Goal: Book appointment/travel/reservation

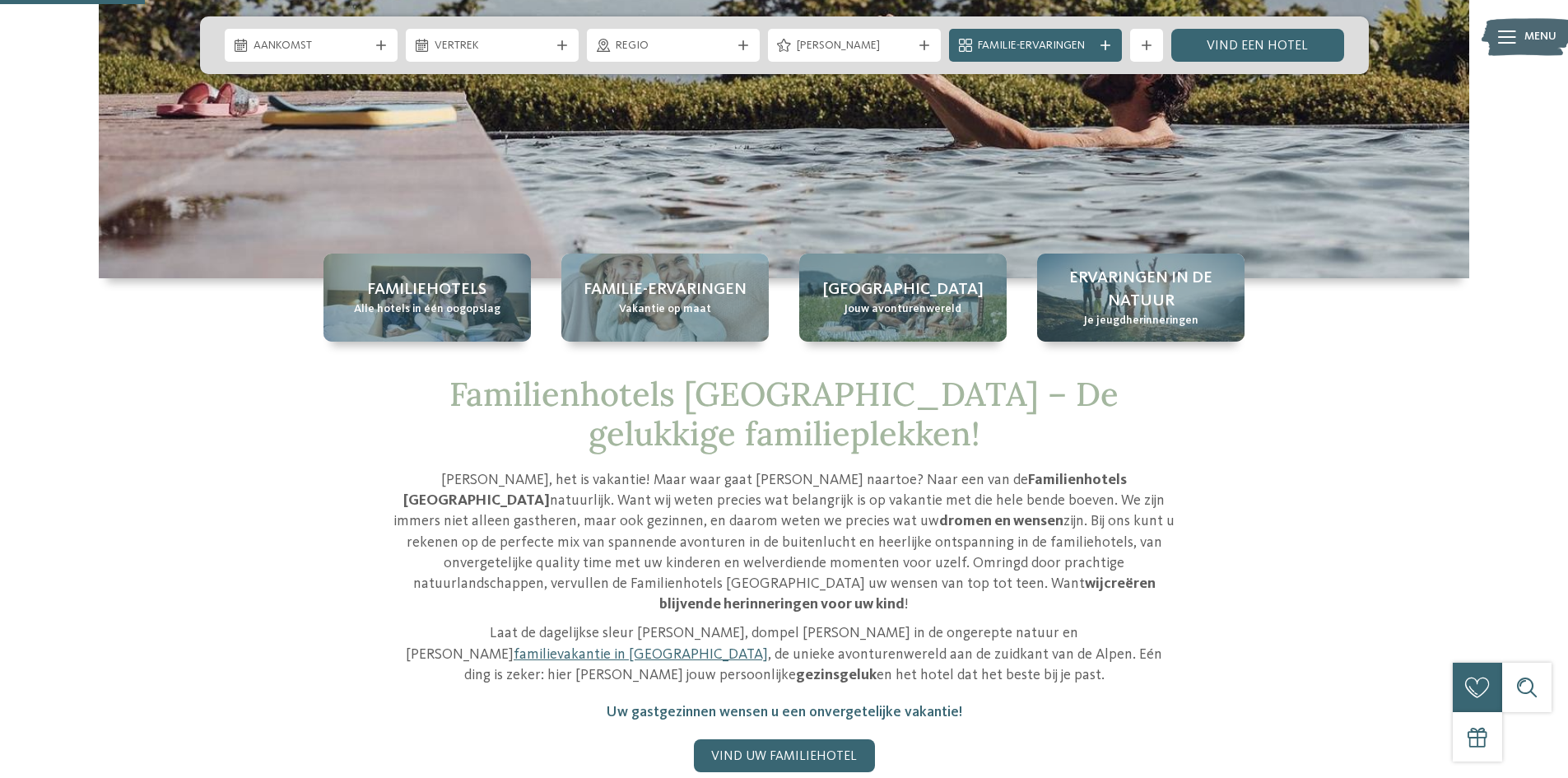
scroll to position [876, 0]
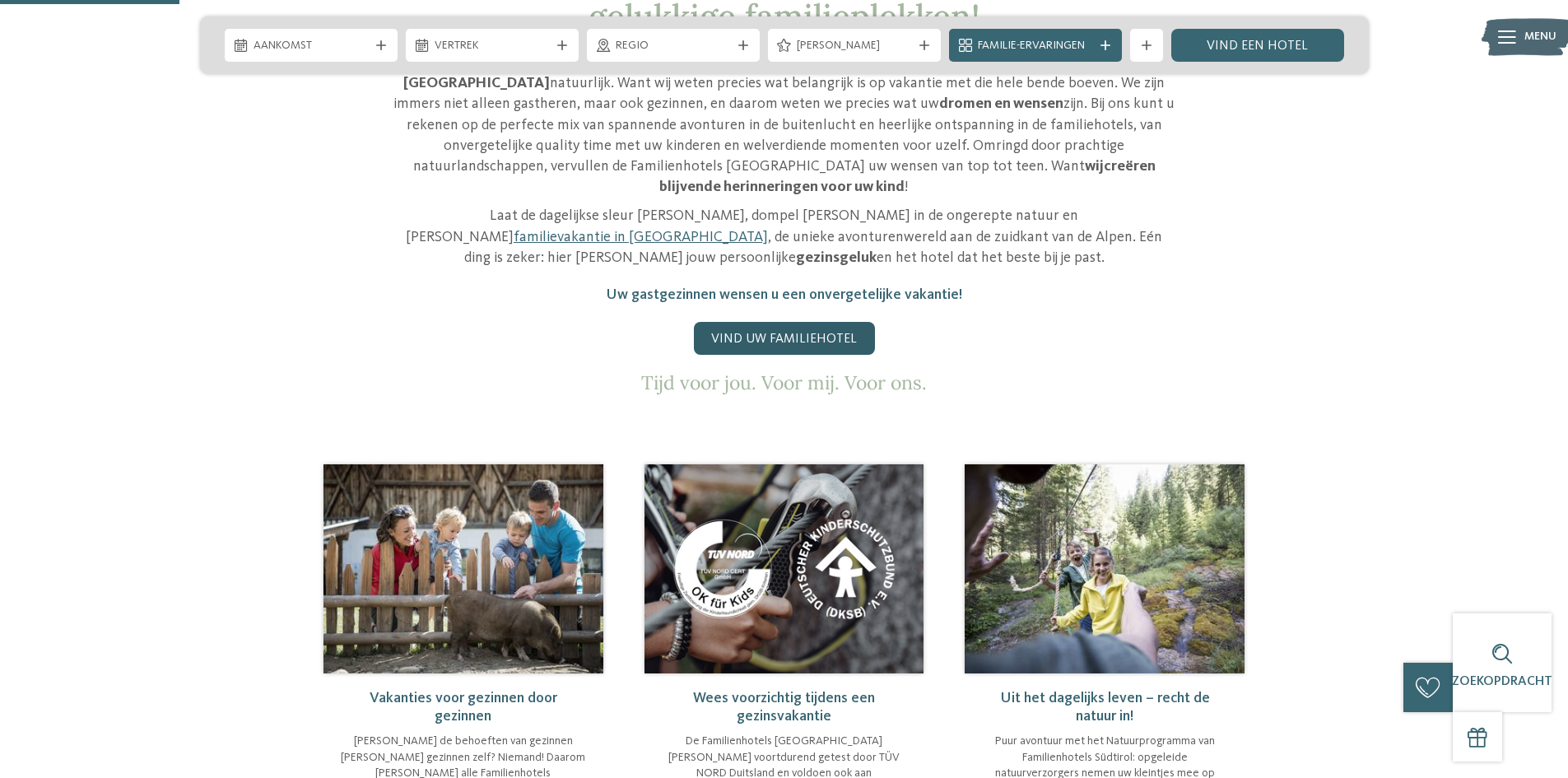
click at [744, 333] on font "Vind uw familiehotel" at bounding box center [783, 339] width 146 height 14
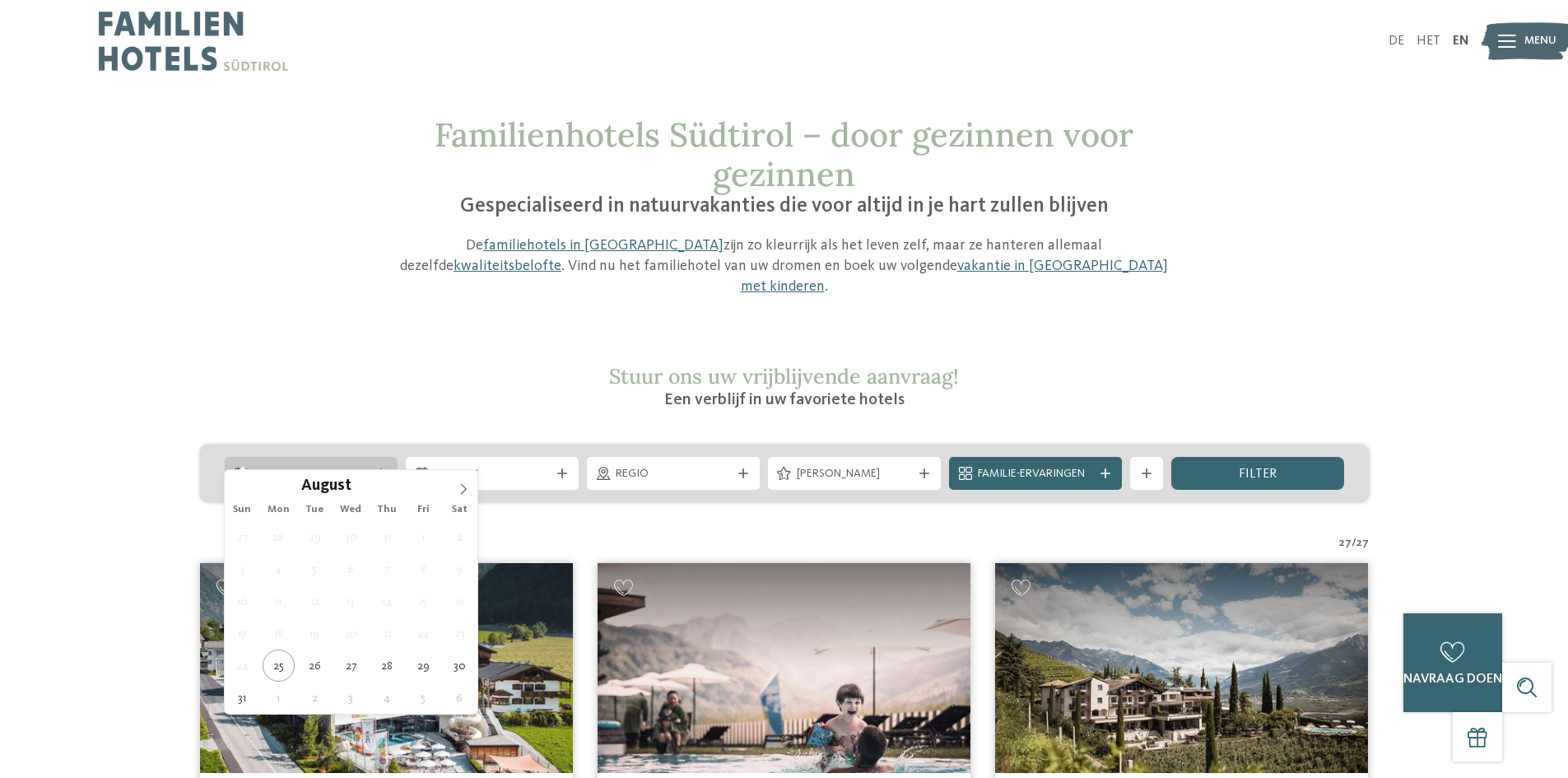
click at [384, 457] on div "Aankomst" at bounding box center [310, 473] width 173 height 33
click at [461, 488] on icon at bounding box center [463, 489] width 12 height 12
click at [462, 488] on icon at bounding box center [463, 489] width 12 height 12
type div "08.10.2025"
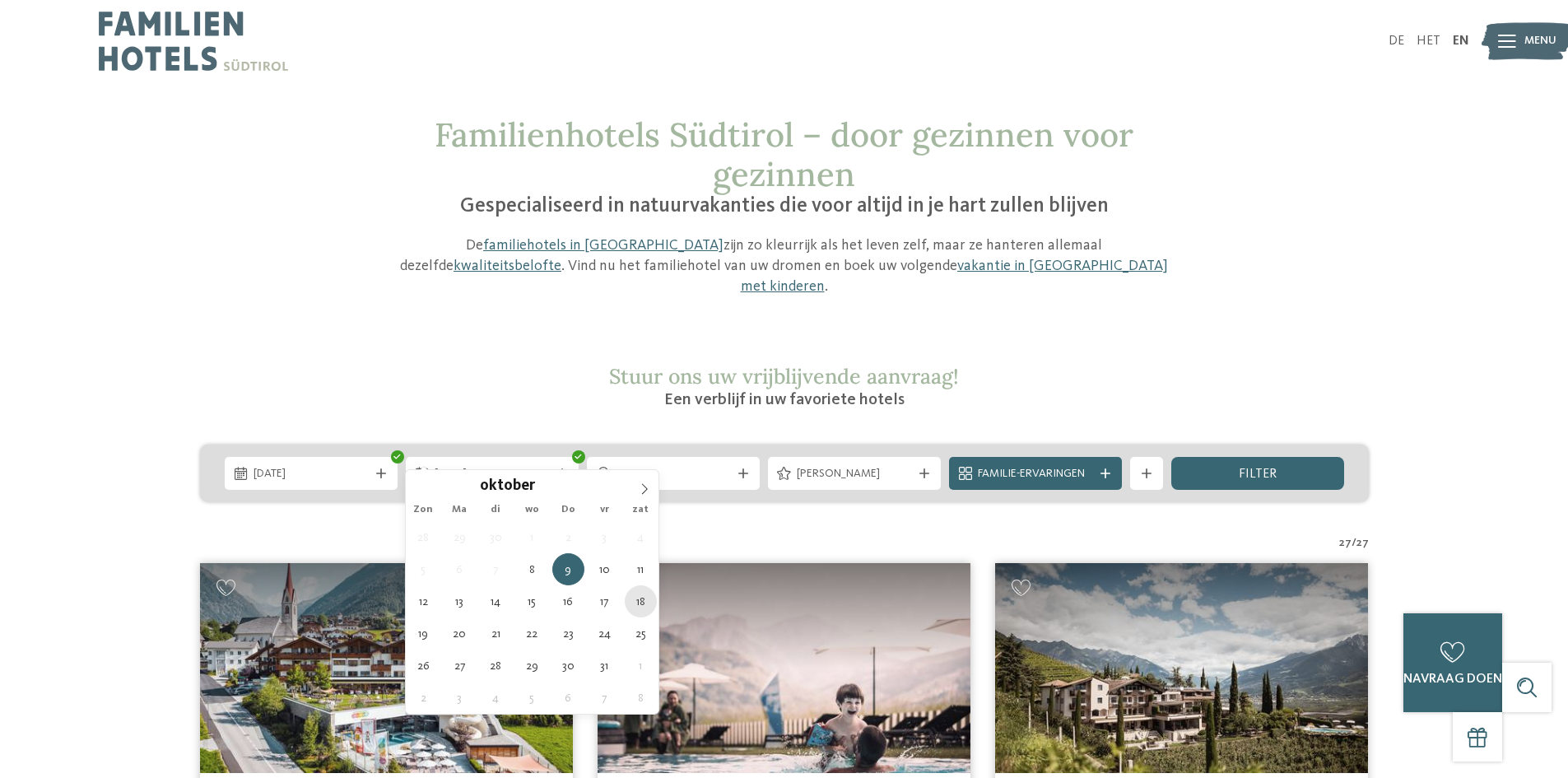
type div "18.10.2025"
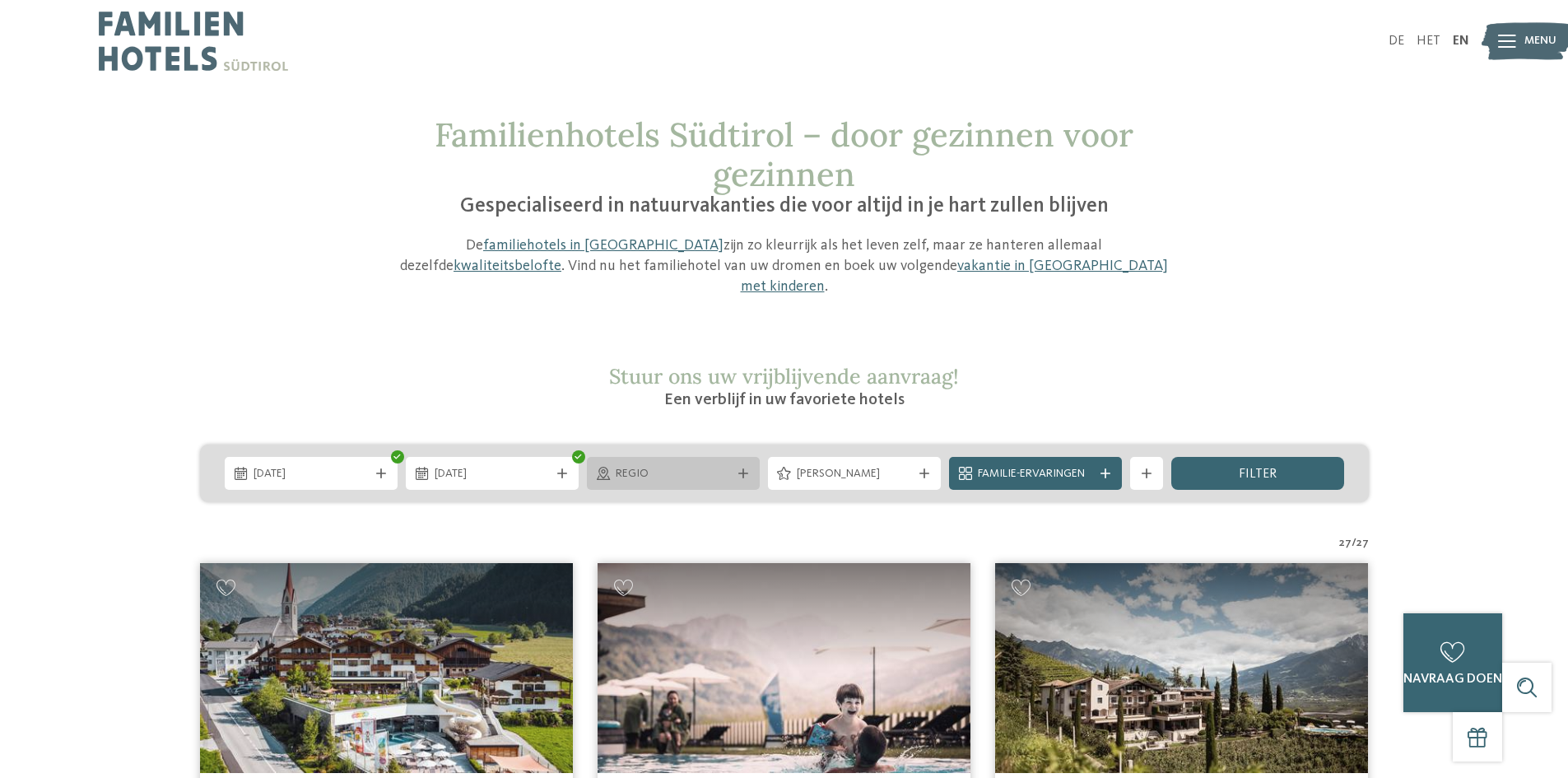
click at [745, 458] on div "Regio" at bounding box center [673, 473] width 173 height 33
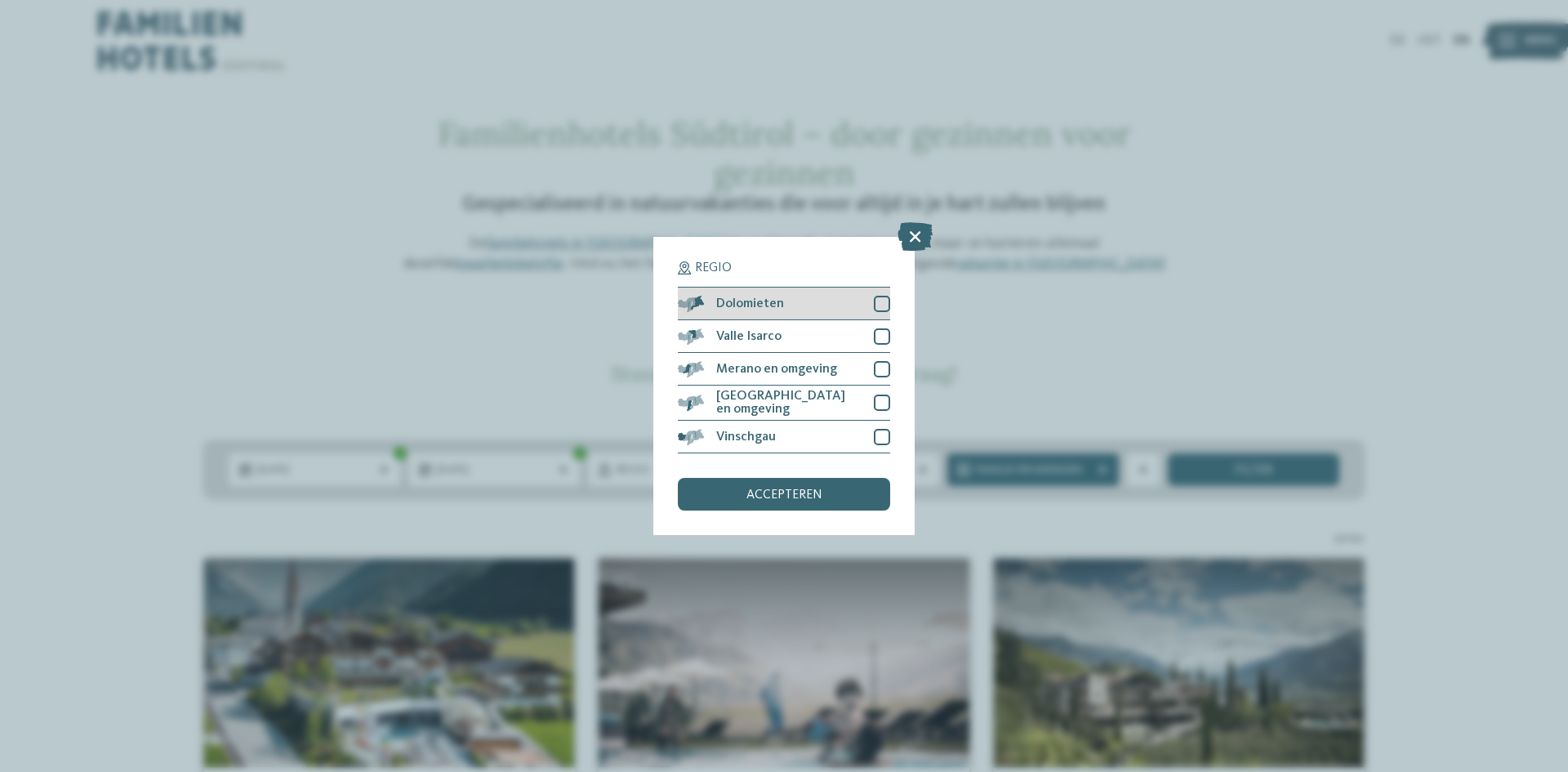
click at [880, 304] on div at bounding box center [882, 303] width 16 height 16
click at [787, 500] on font "accepteren" at bounding box center [784, 495] width 76 height 13
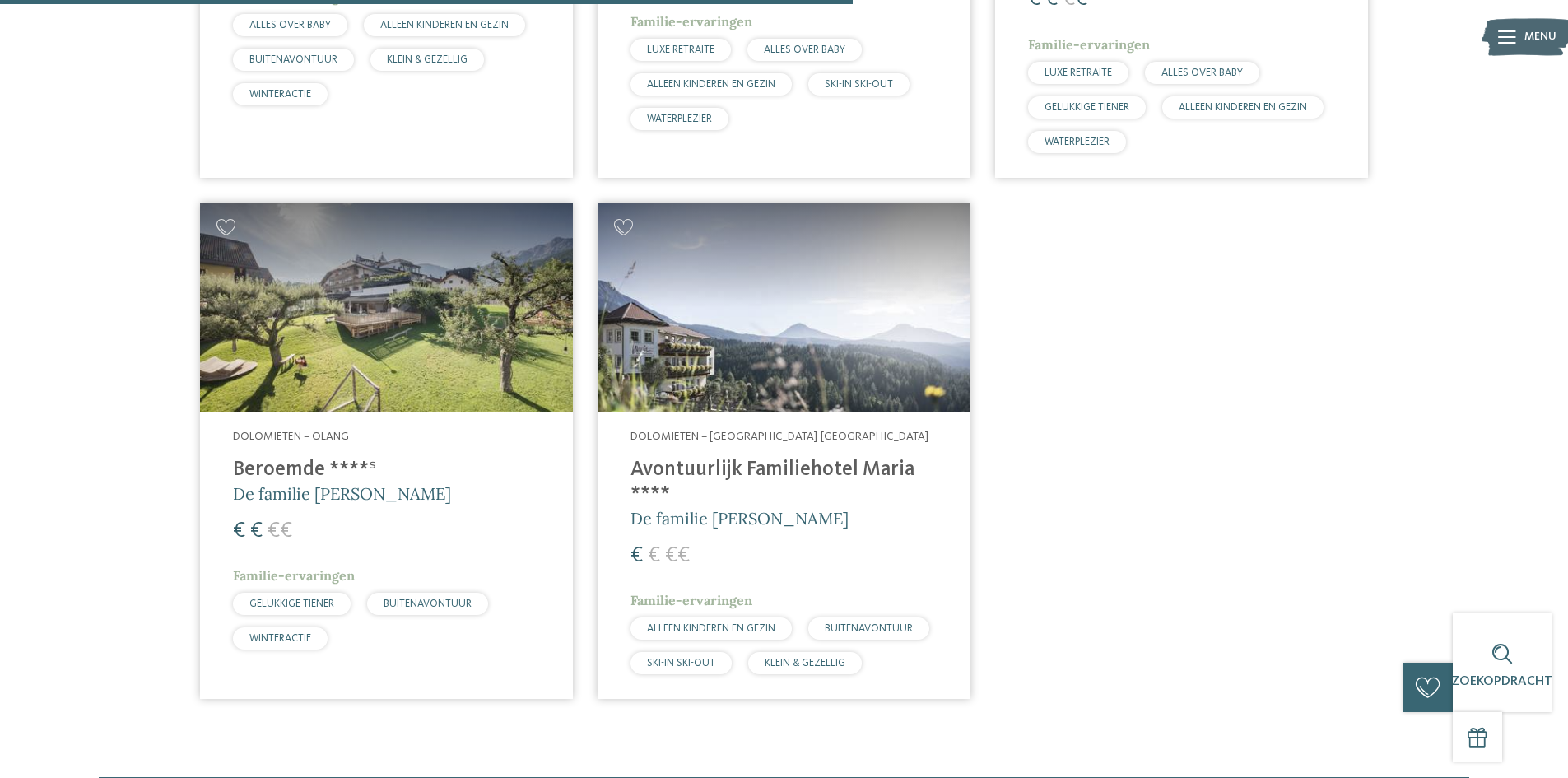
scroll to position [1043, 0]
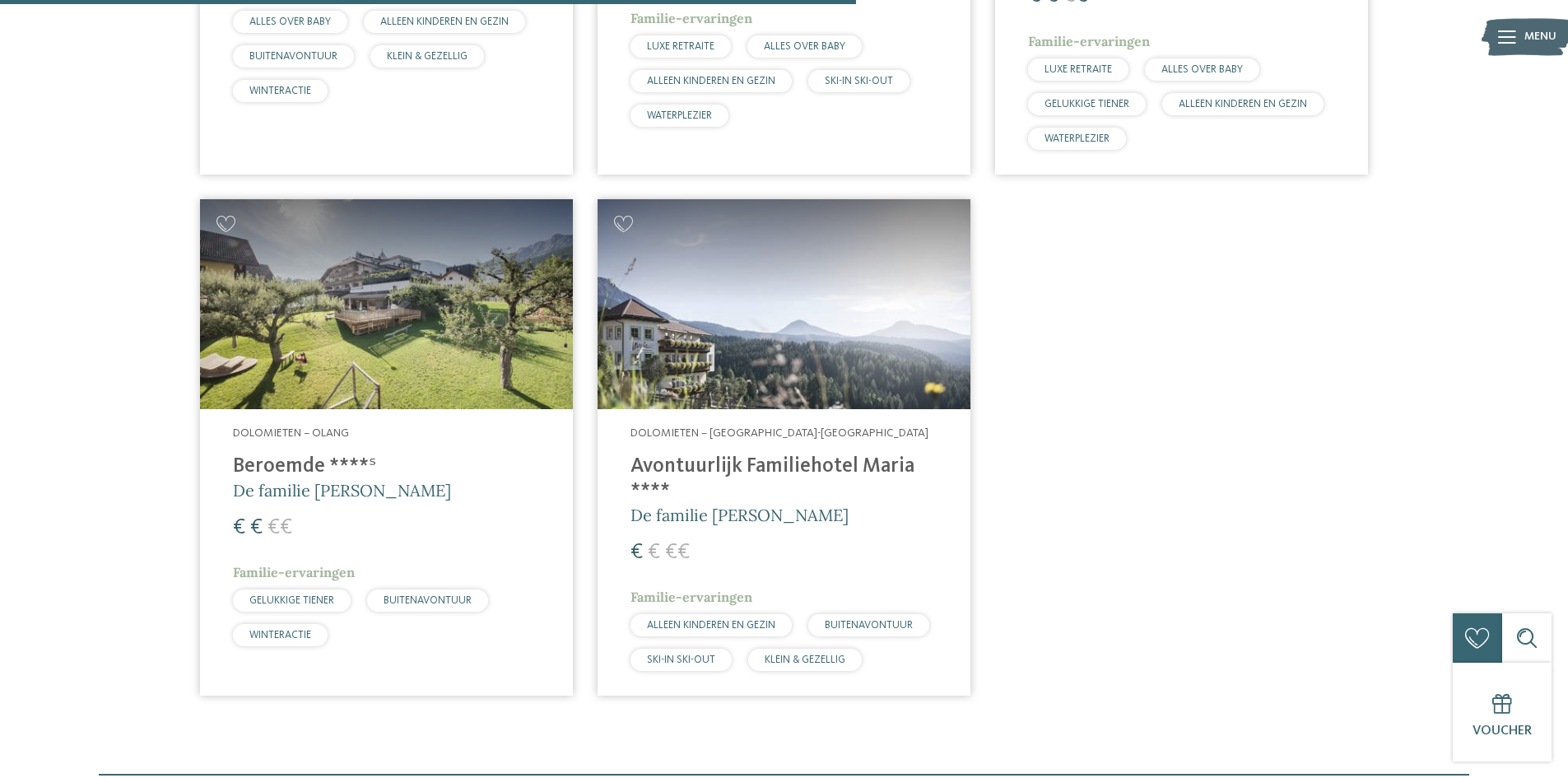
click at [286, 456] on font "Beroemde ****ˢ" at bounding box center [305, 466] width 143 height 21
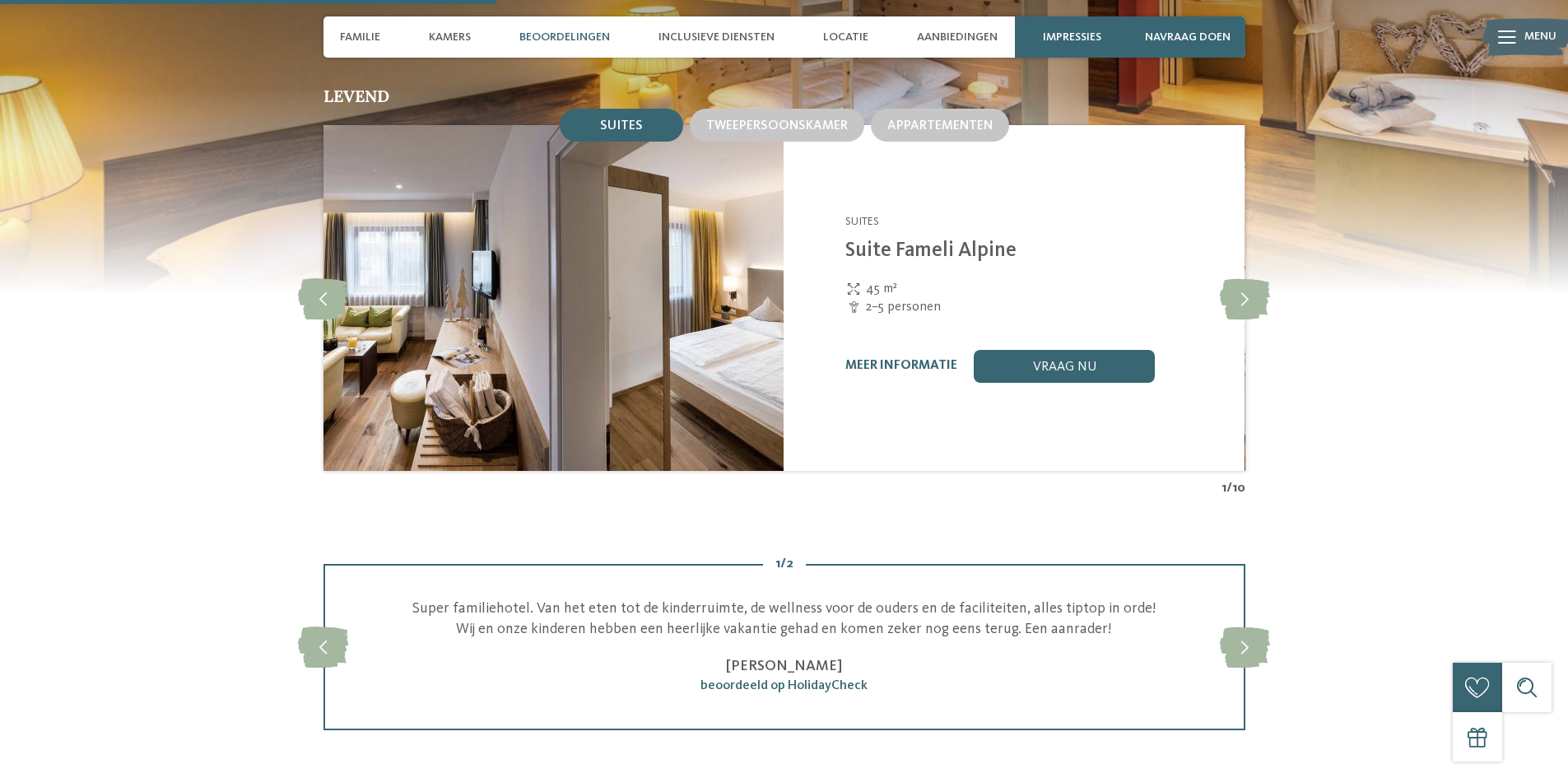
scroll to position [1645, 0]
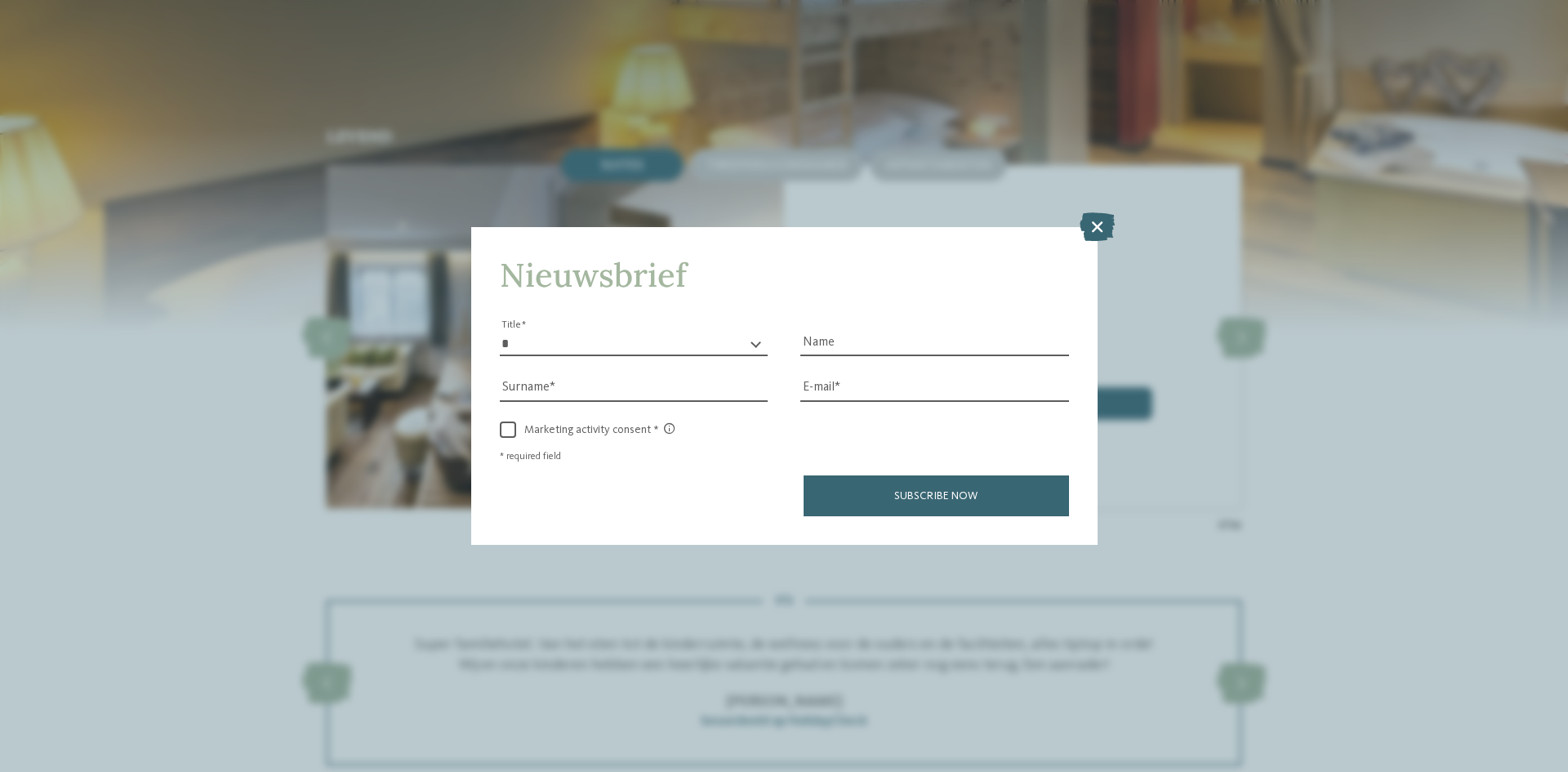
drag, startPoint x: 1565, startPoint y: 73, endPoint x: 1567, endPoint y: 373, distance: 300.0
click at [1086, 223] on icon at bounding box center [1097, 227] width 35 height 29
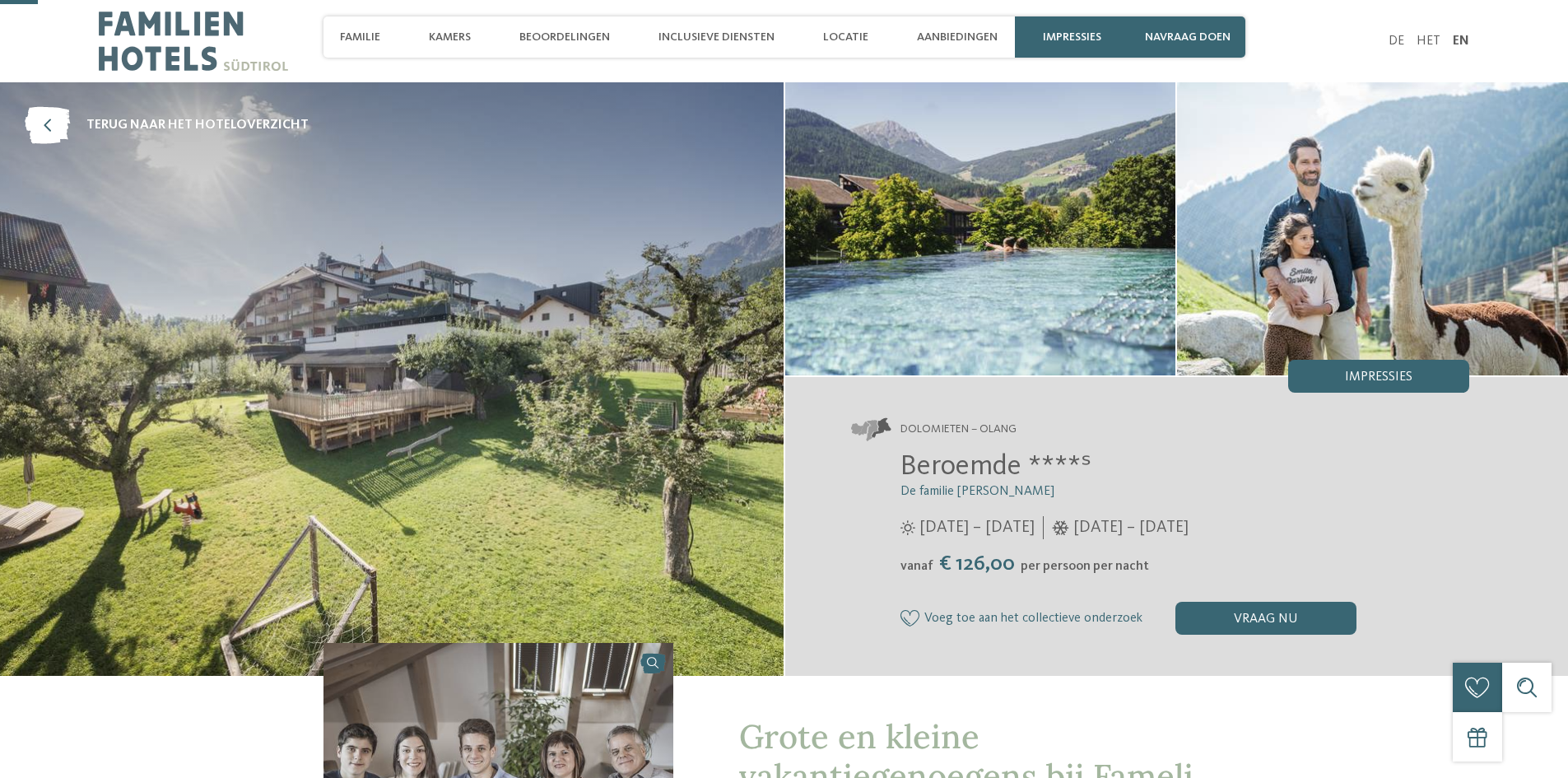
scroll to position [126, 0]
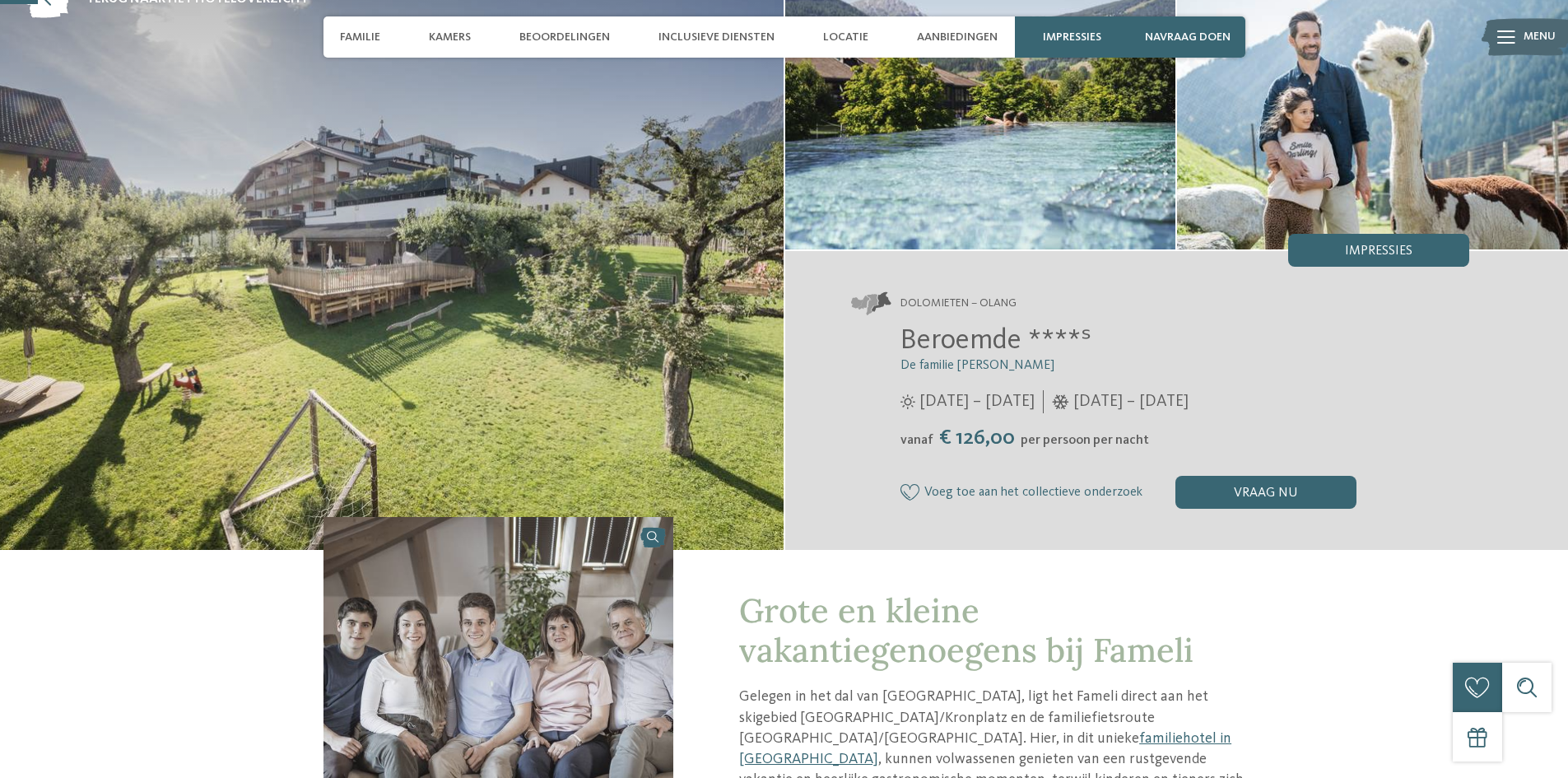
click at [535, 234] on img at bounding box center [392, 253] width 783 height 593
click at [450, 34] on font "Kamers" at bounding box center [449, 37] width 42 height 12
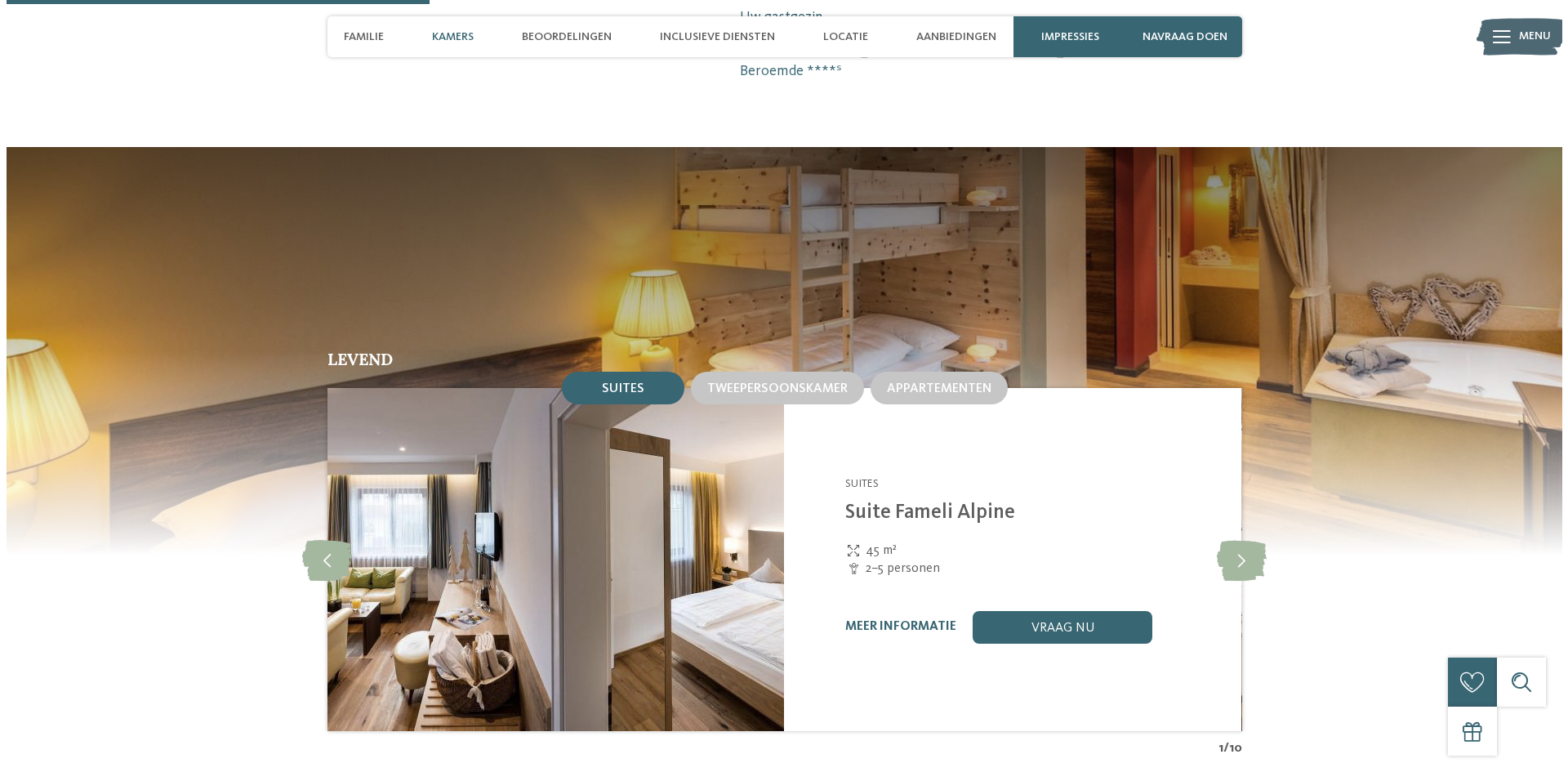
scroll to position [1443, 0]
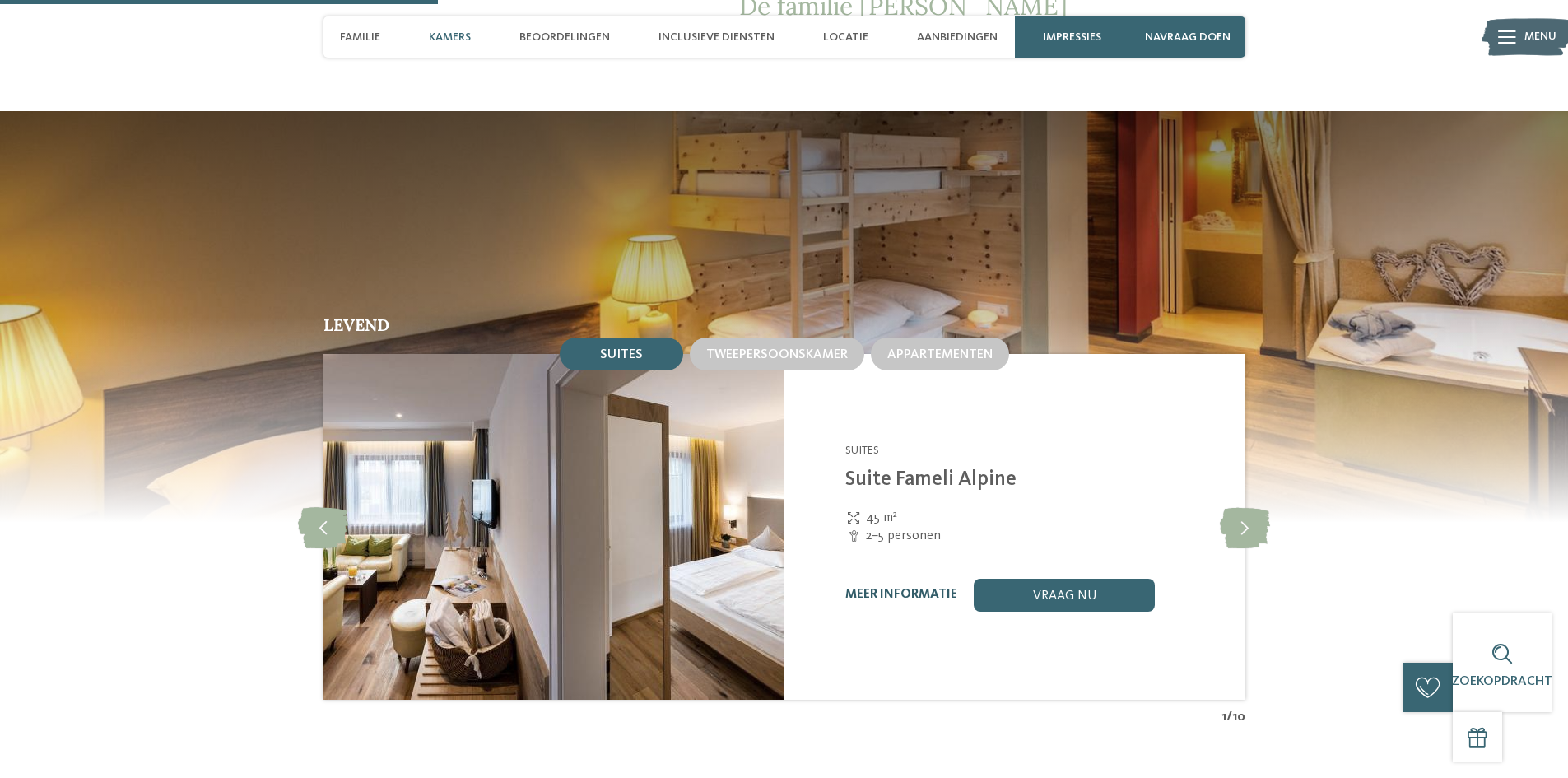
click at [880, 588] on font "meer informatie" at bounding box center [902, 594] width 112 height 14
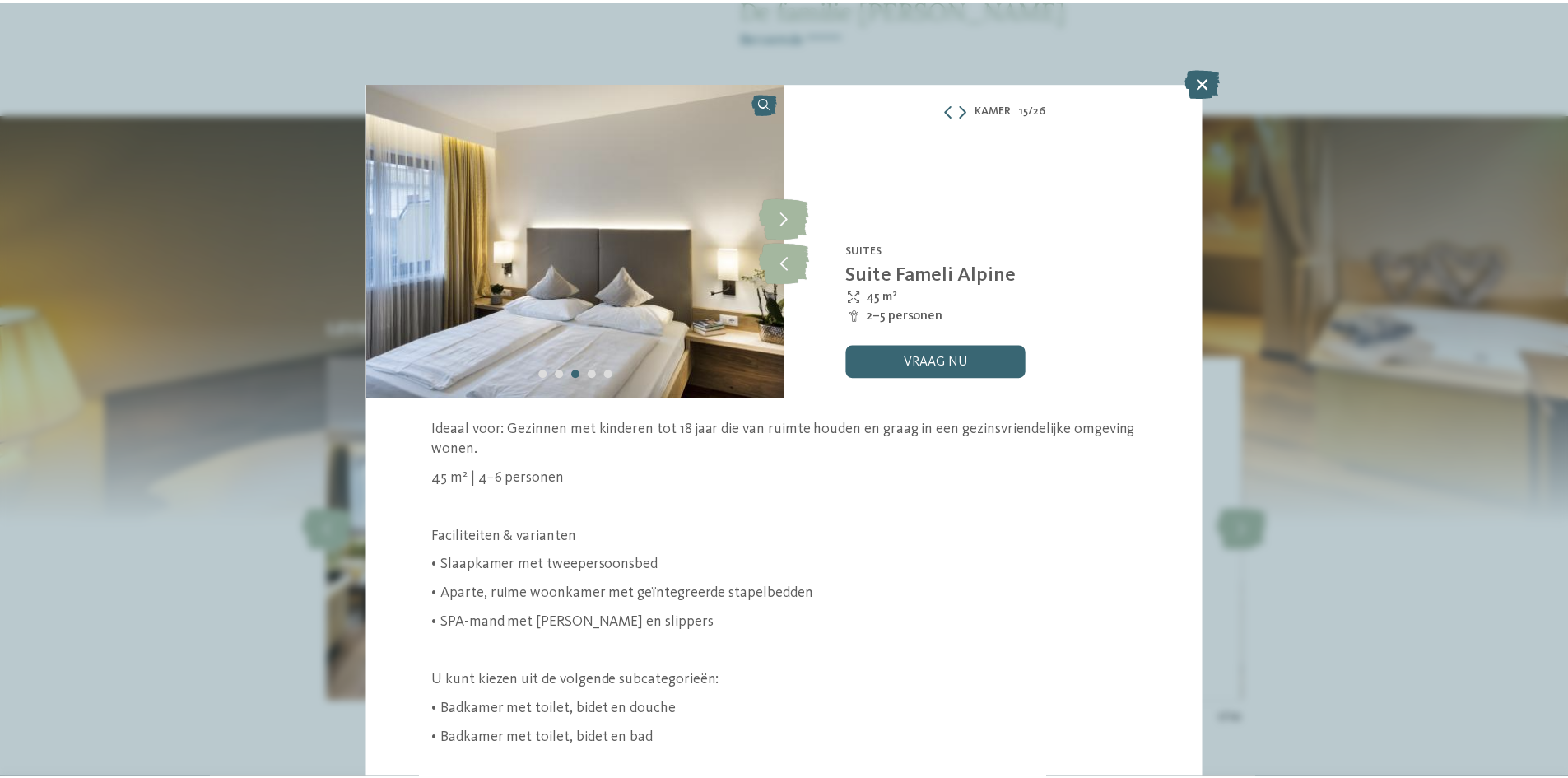
scroll to position [89, 0]
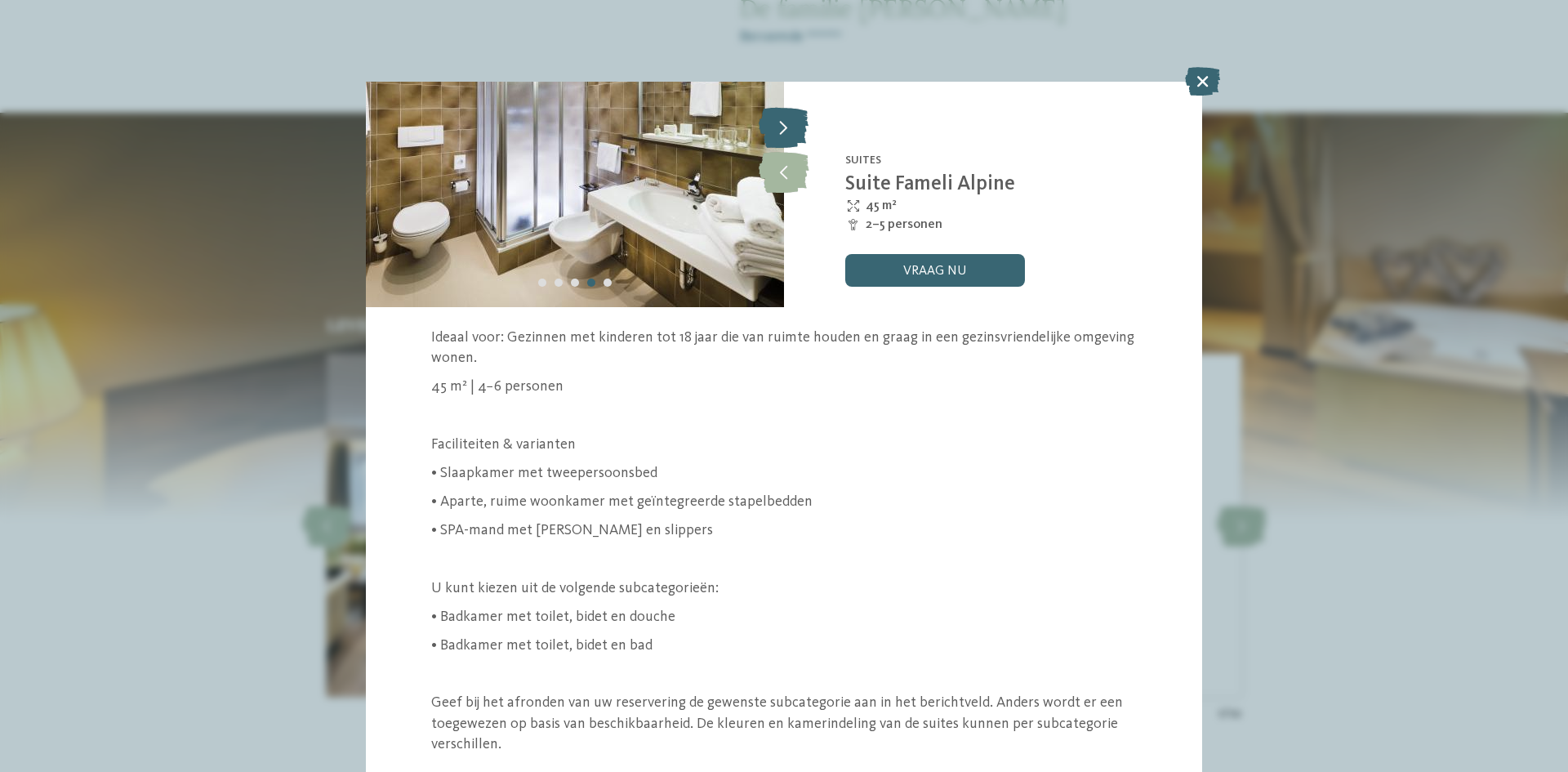
click at [782, 122] on icon at bounding box center [784, 127] width 50 height 40
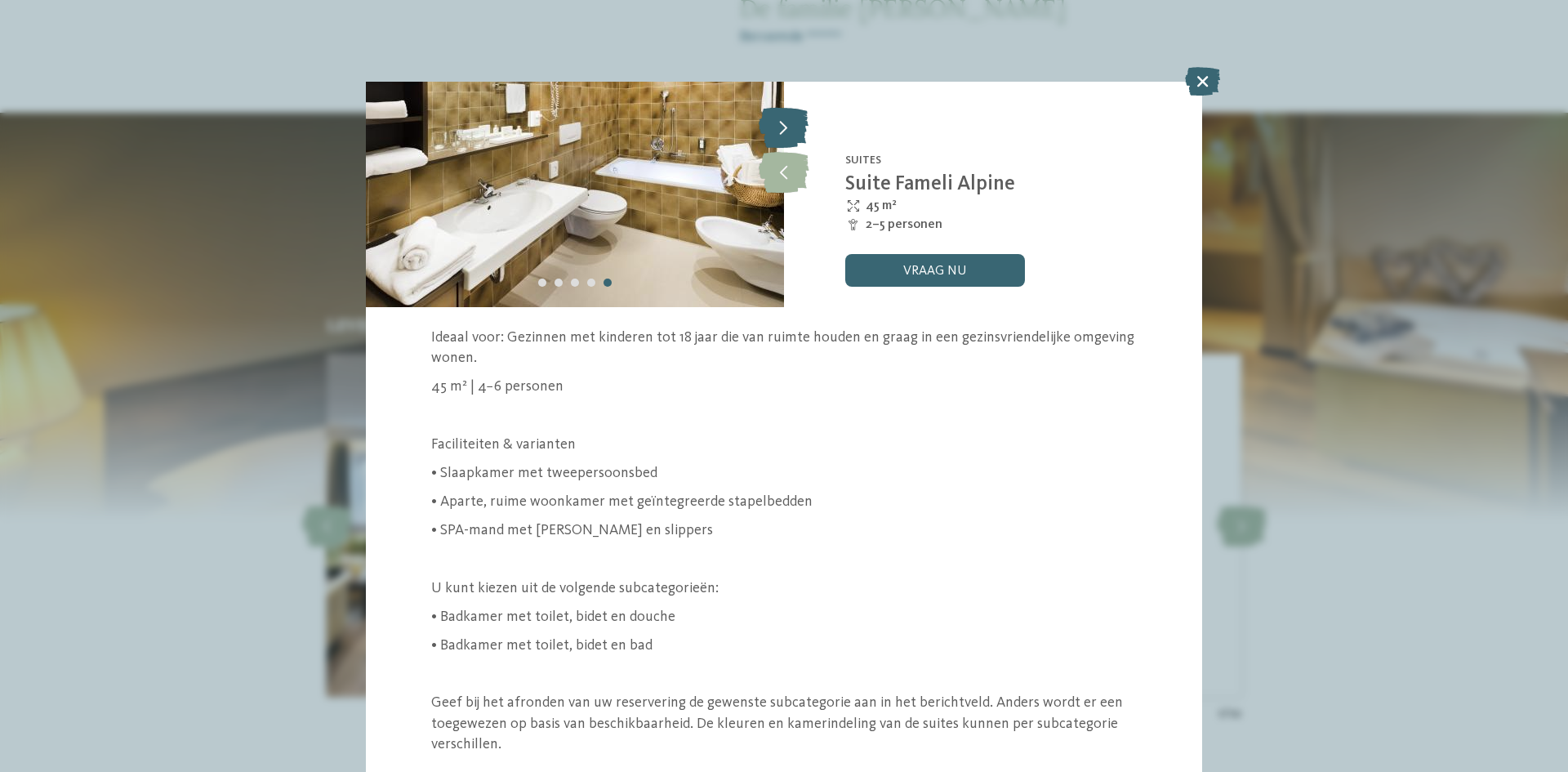
click at [782, 122] on icon at bounding box center [784, 127] width 50 height 40
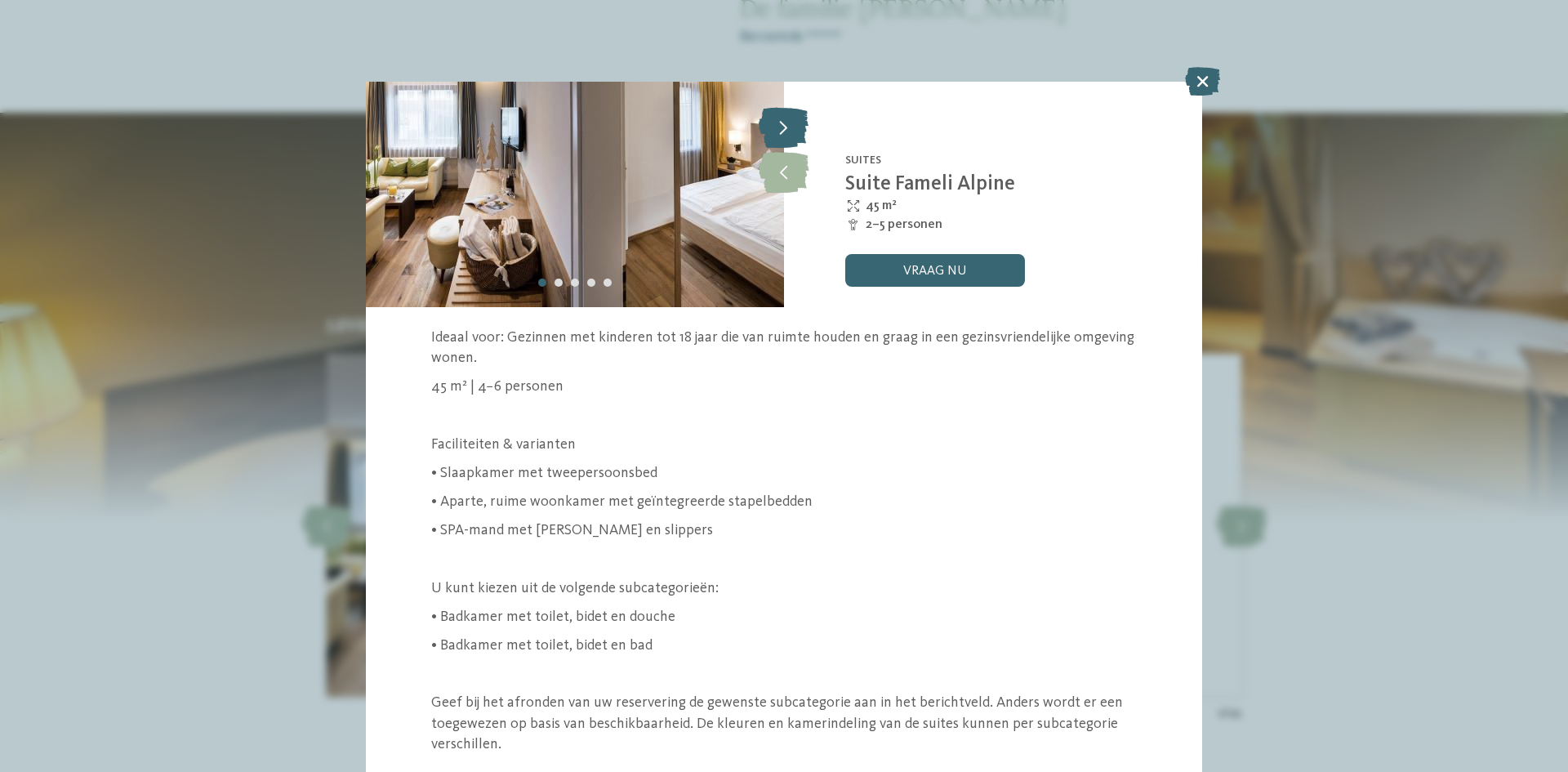
click at [782, 122] on icon at bounding box center [784, 127] width 50 height 40
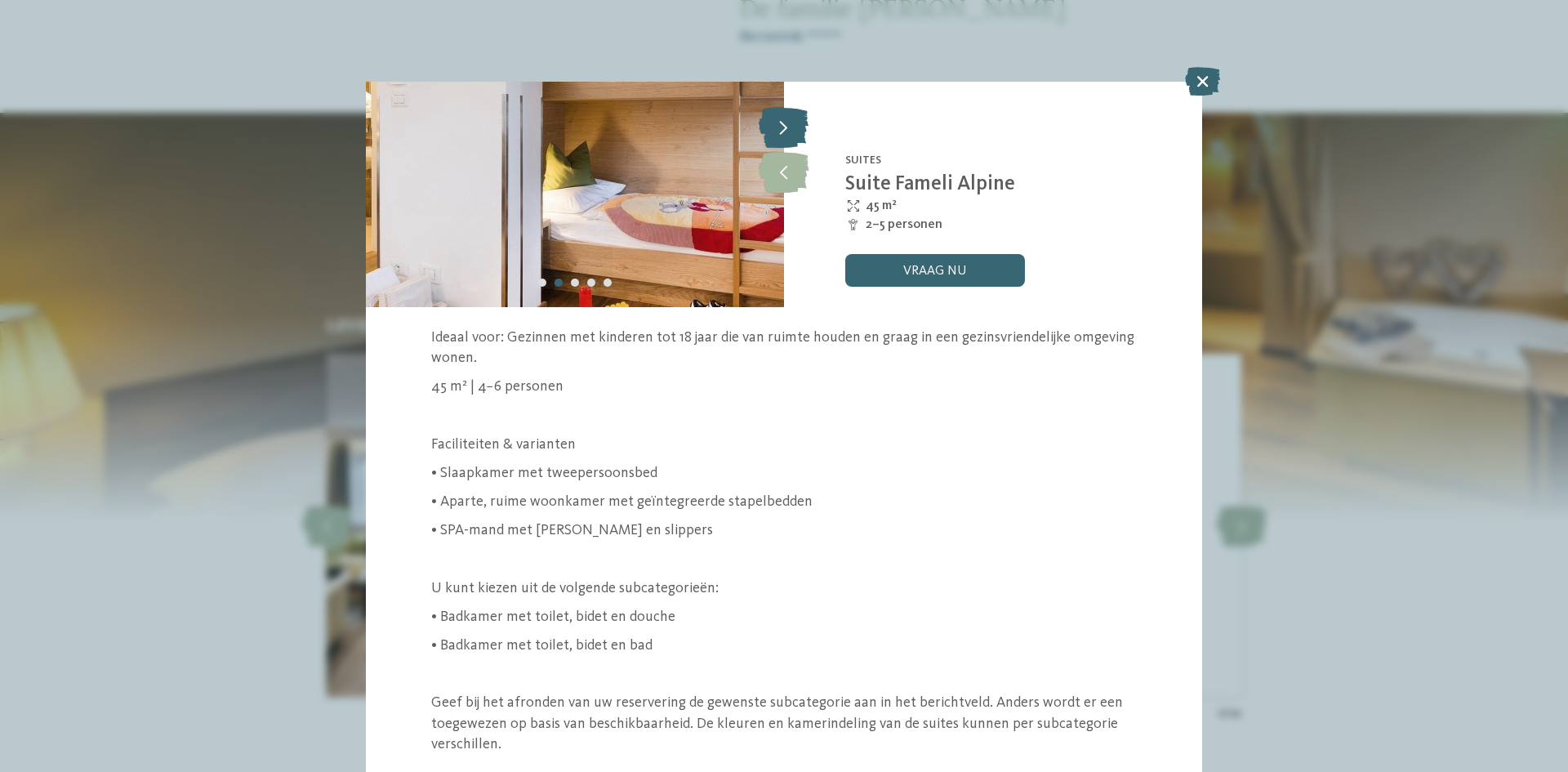
click at [782, 122] on icon at bounding box center [784, 127] width 50 height 40
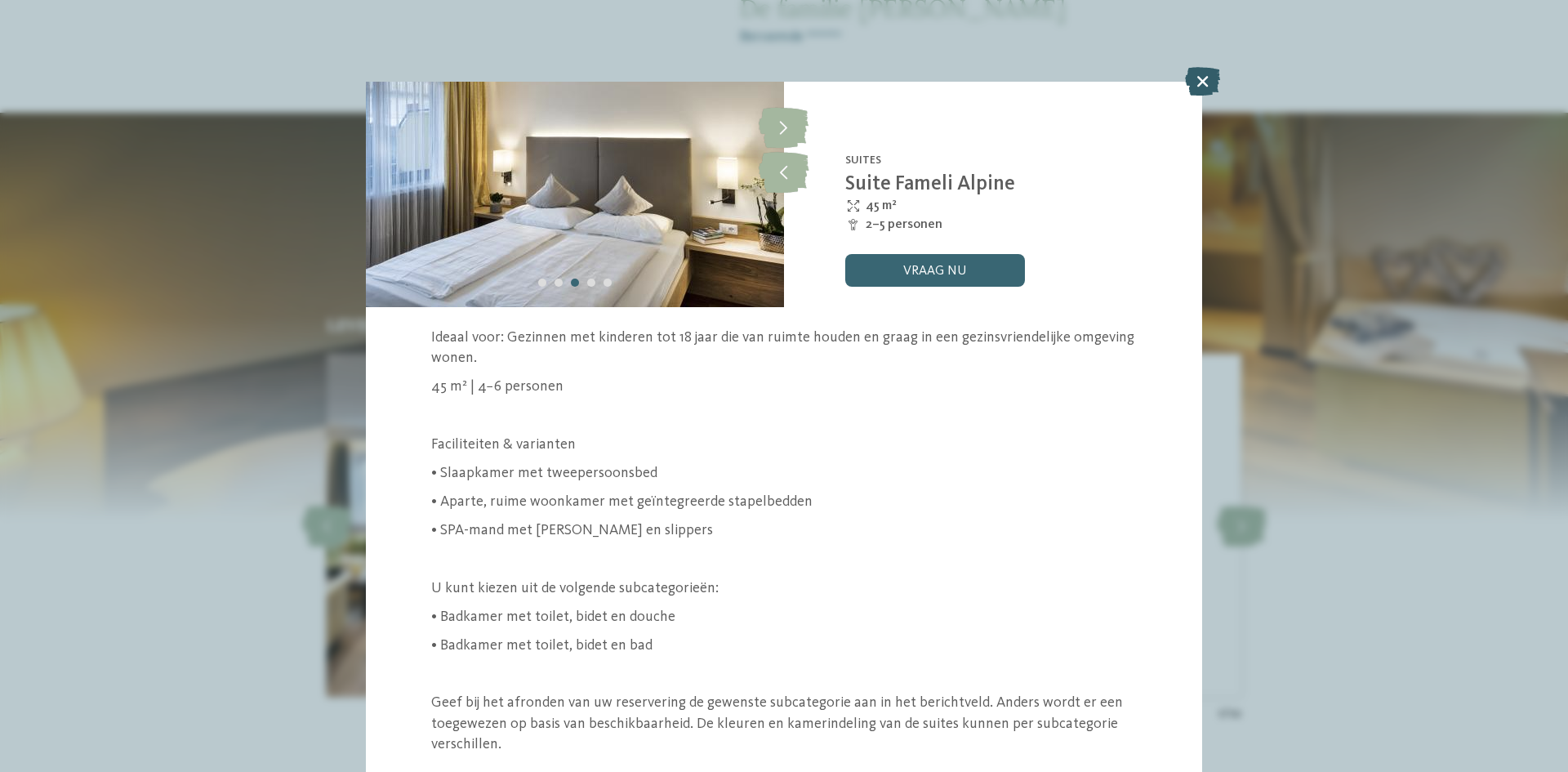
click at [1186, 77] on icon at bounding box center [1202, 82] width 35 height 29
